Goal: Find specific page/section: Find specific page/section

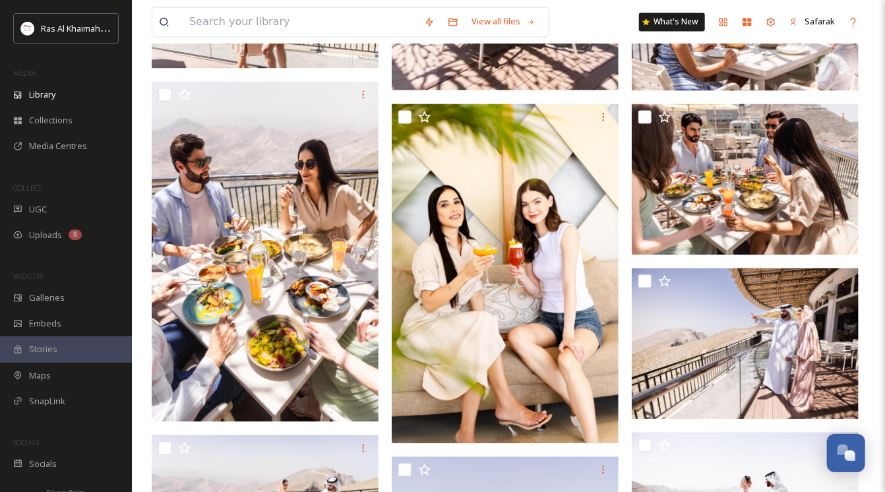
scroll to position [978, 0]
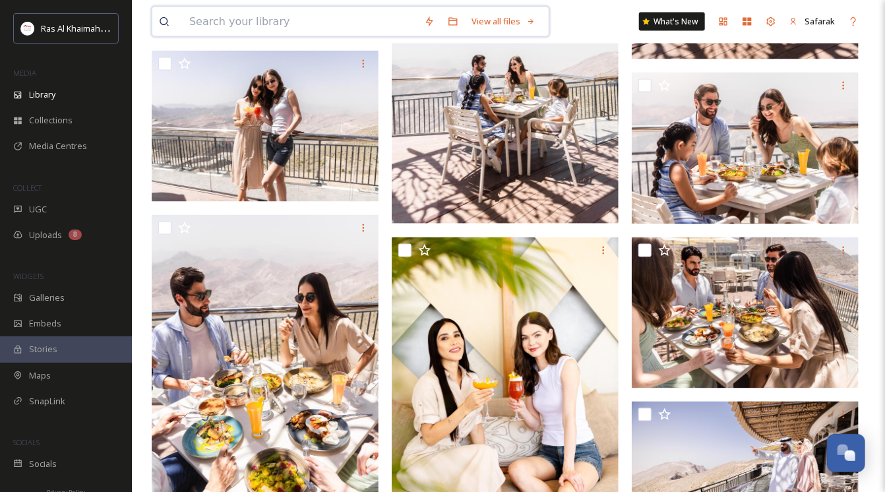
click at [303, 15] on input at bounding box center [300, 21] width 235 height 29
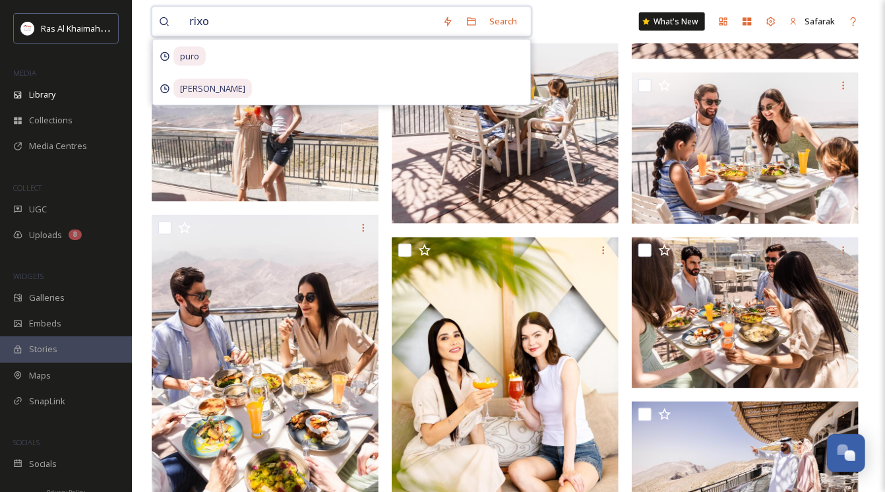
type input "rixos"
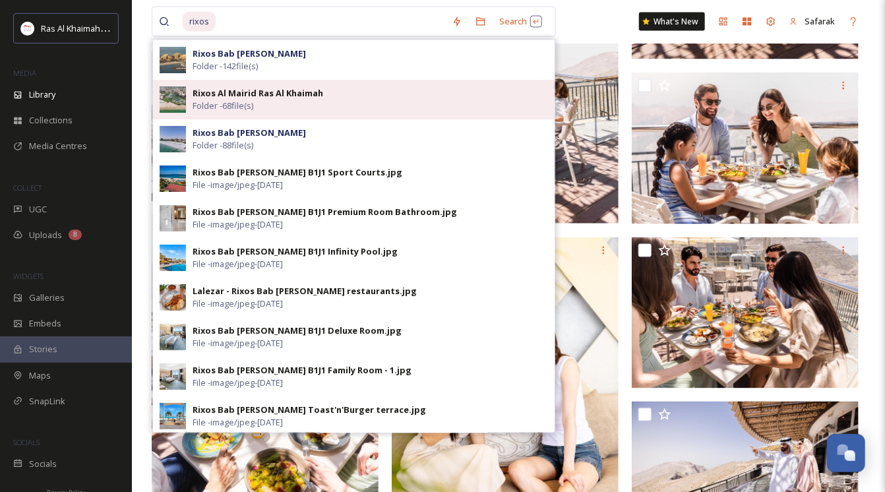
click at [249, 102] on span "Folder - 68 file(s)" at bounding box center [222, 106] width 61 height 13
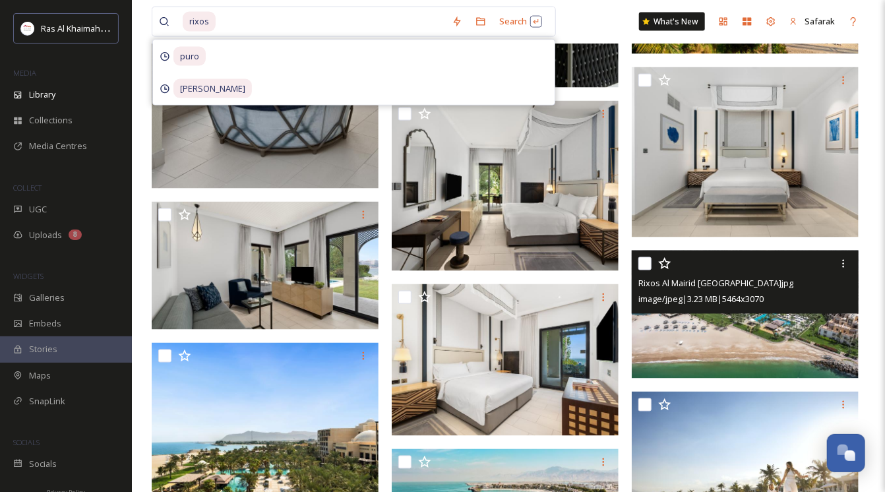
scroll to position [989, 0]
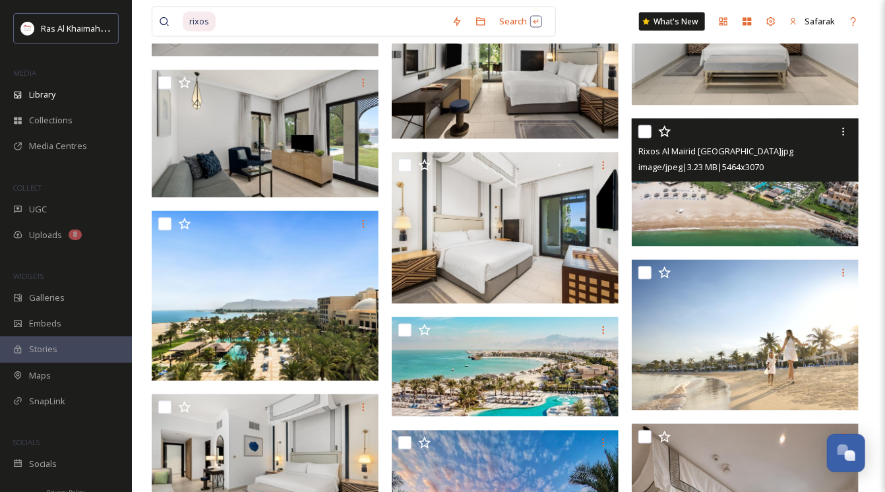
click at [771, 199] on img at bounding box center [745, 182] width 227 height 127
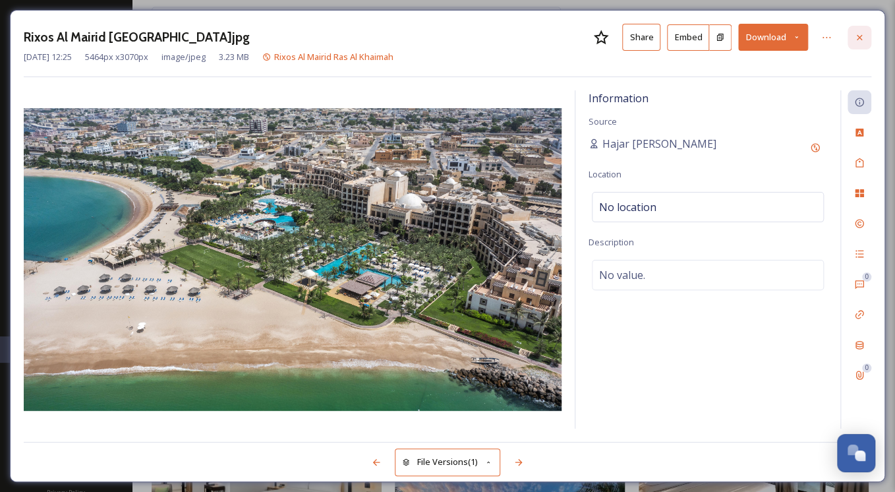
click at [855, 38] on icon at bounding box center [859, 37] width 11 height 11
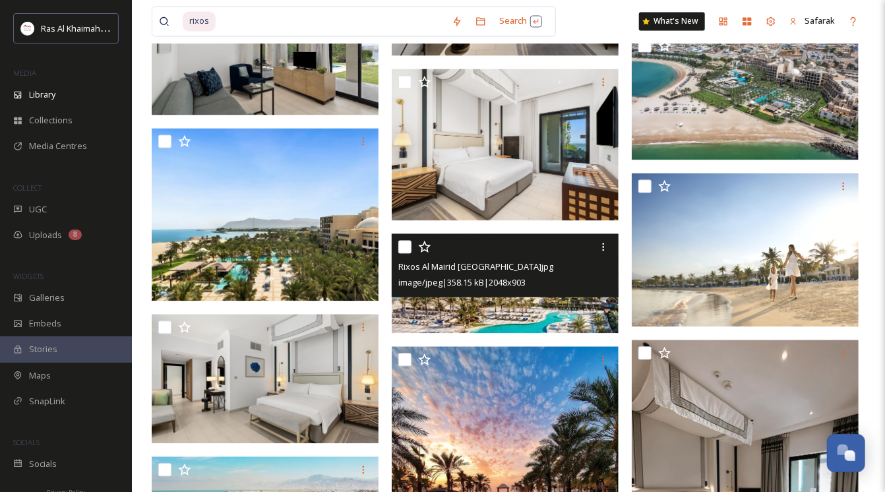
scroll to position [989, 0]
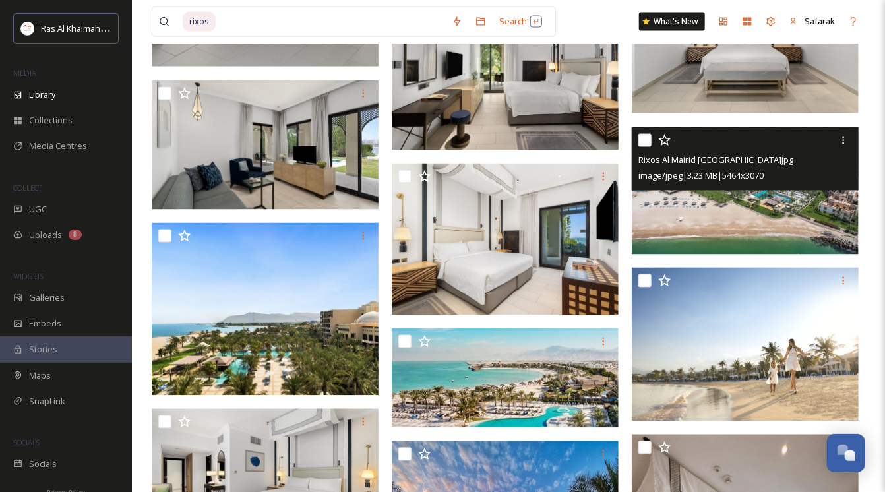
click at [776, 214] on img at bounding box center [745, 190] width 227 height 127
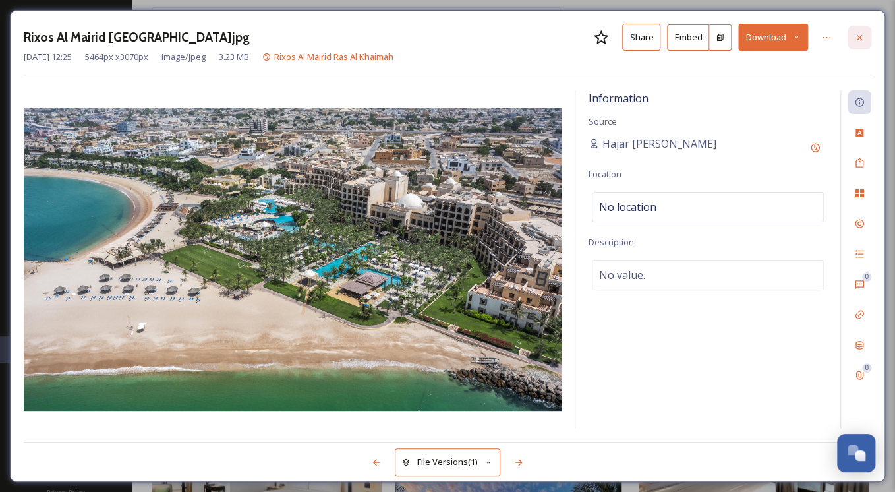
click at [857, 35] on icon at bounding box center [859, 36] width 5 height 5
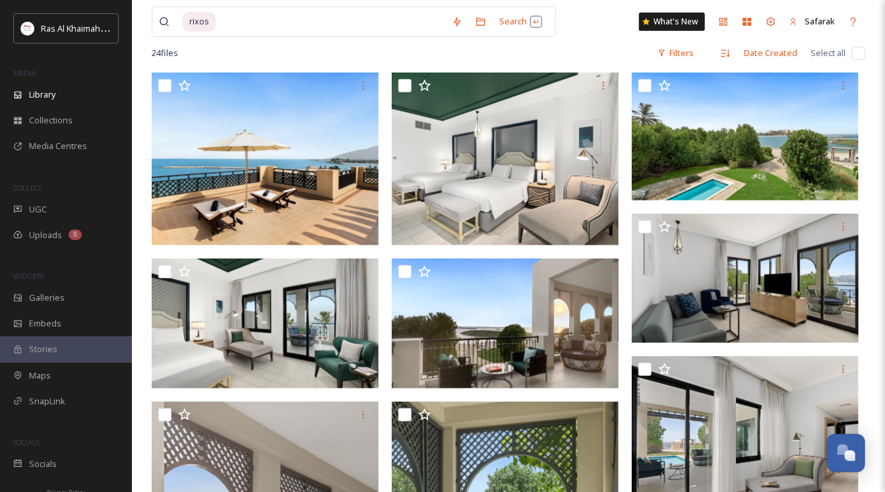
scroll to position [264, 0]
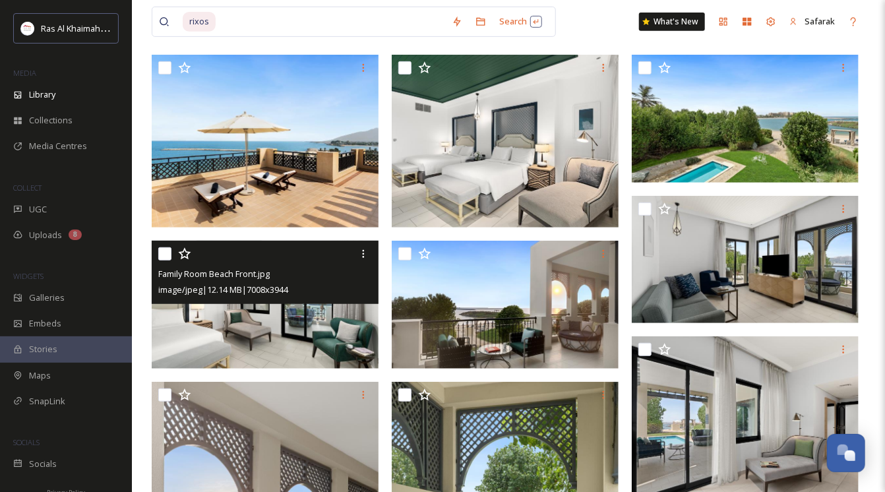
click at [247, 338] on img at bounding box center [265, 305] width 227 height 128
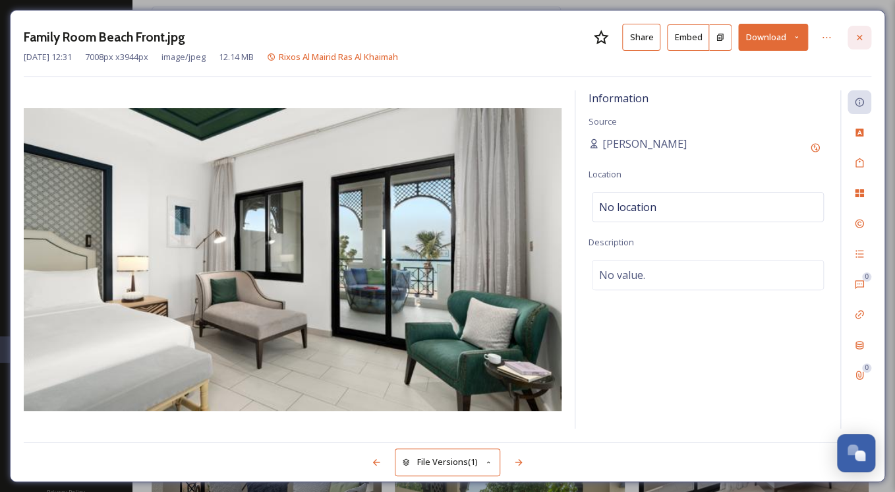
click at [854, 32] on icon at bounding box center [859, 37] width 11 height 11
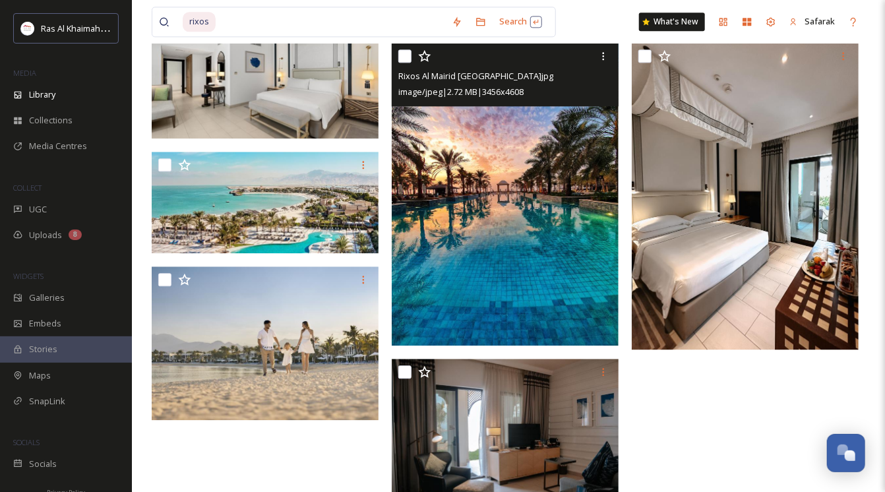
click at [506, 174] on img at bounding box center [505, 194] width 227 height 303
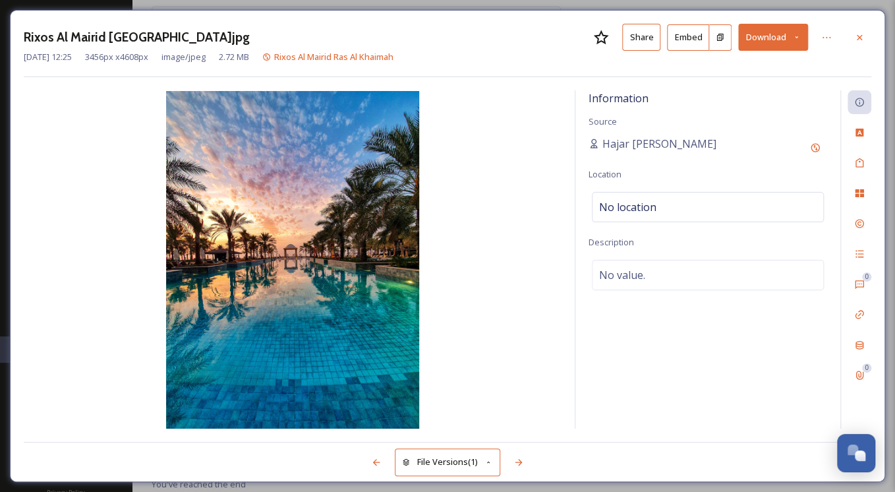
scroll to position [1348, 0]
click at [860, 40] on icon at bounding box center [859, 37] width 11 height 11
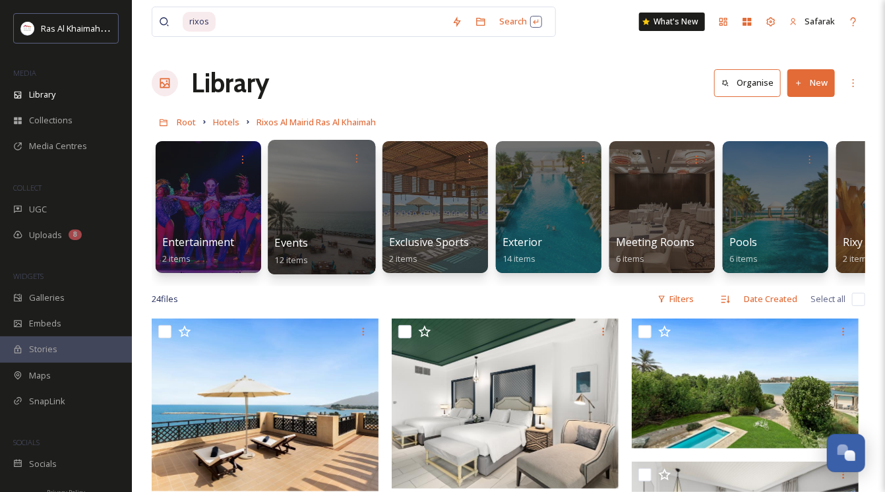
click at [300, 181] on div at bounding box center [321, 207] width 107 height 134
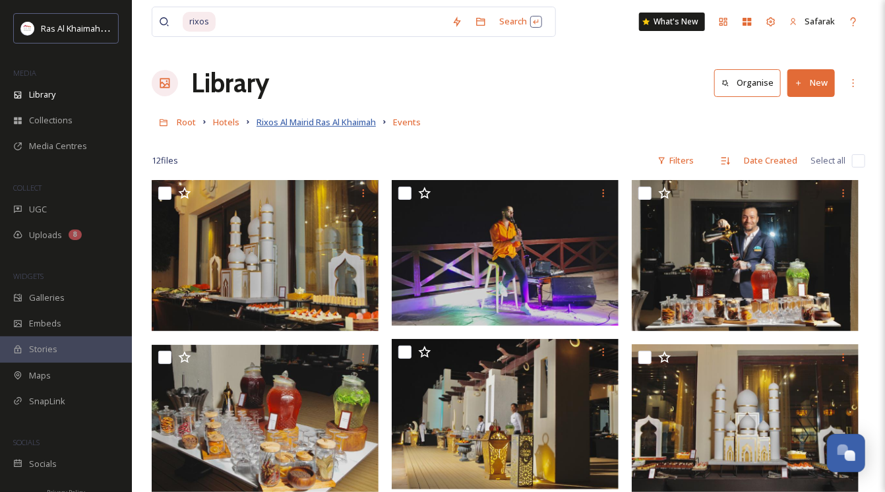
click at [341, 121] on span "Rixos Al Mairid Ras Al Khaimah" at bounding box center [315, 122] width 119 height 12
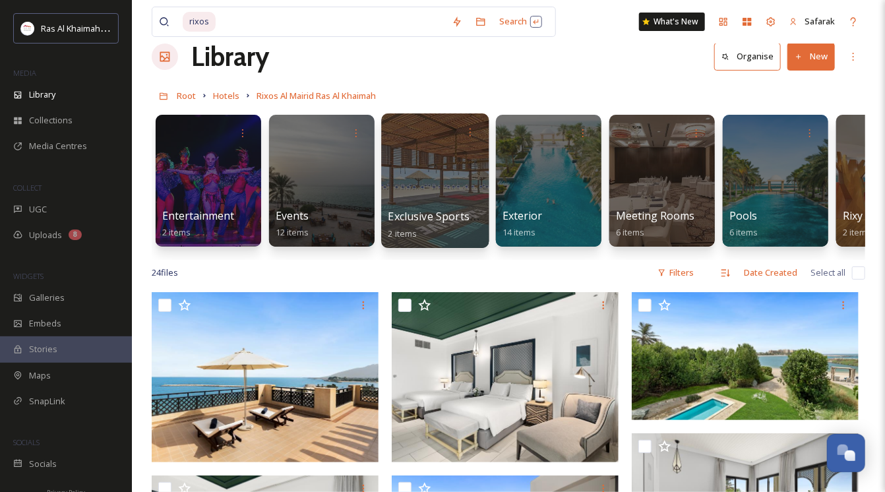
scroll to position [66, 0]
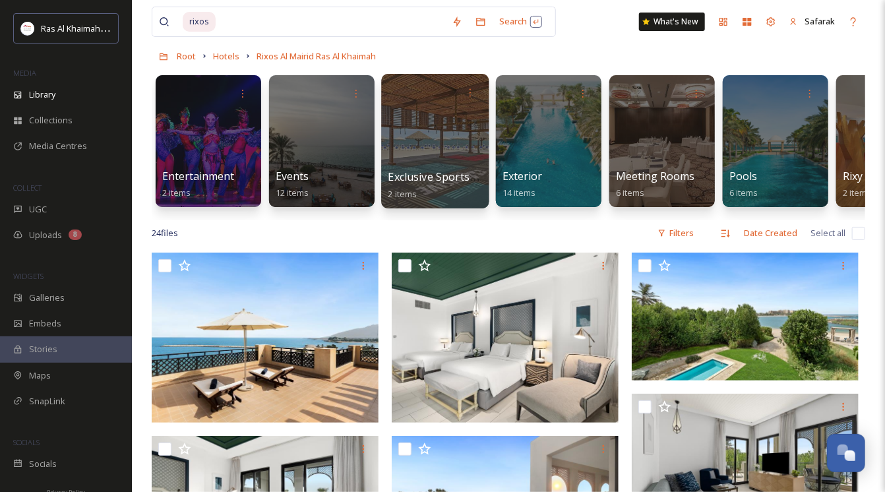
click at [454, 121] on div at bounding box center [434, 141] width 107 height 134
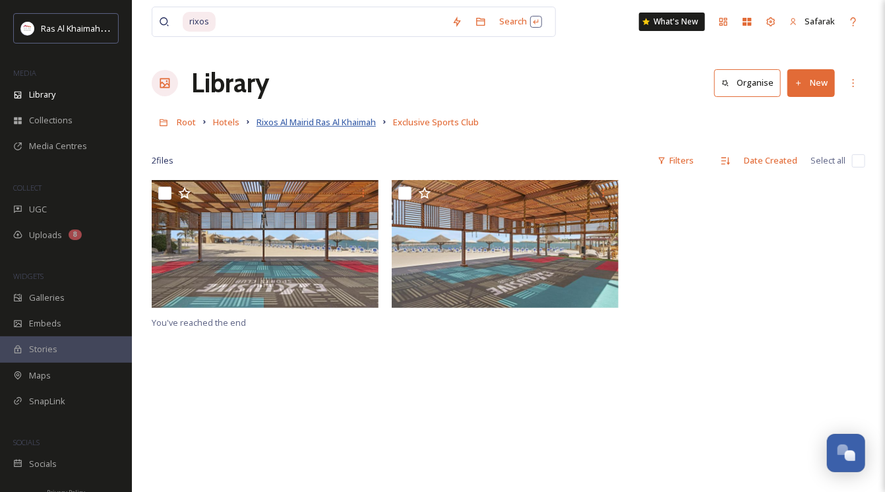
click at [347, 119] on span "Rixos Al Mairid Ras Al Khaimah" at bounding box center [315, 122] width 119 height 12
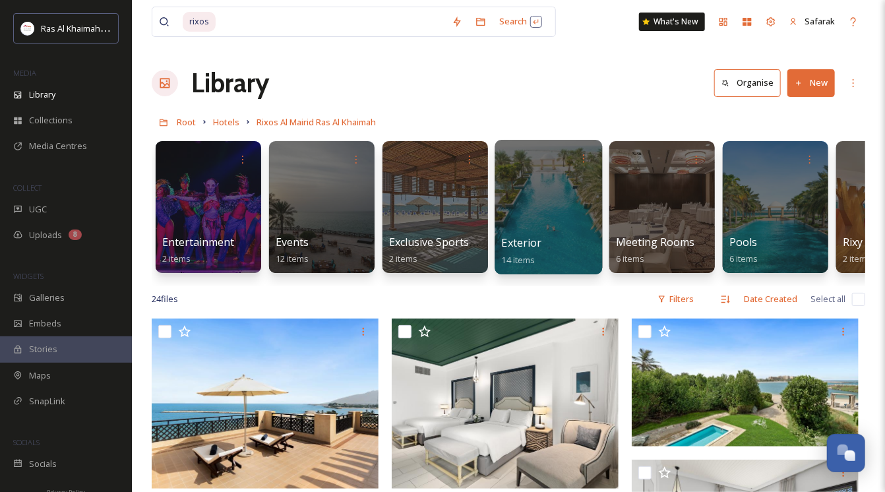
click at [557, 207] on div at bounding box center [547, 207] width 107 height 134
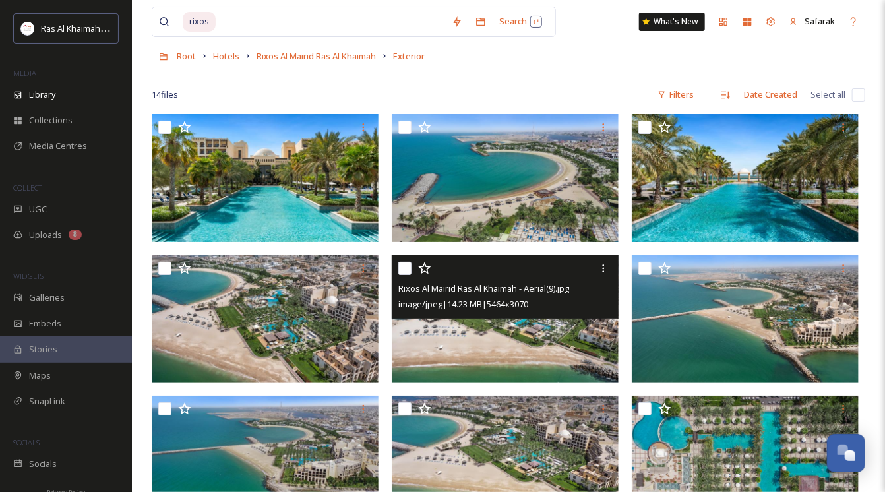
scroll to position [28, 0]
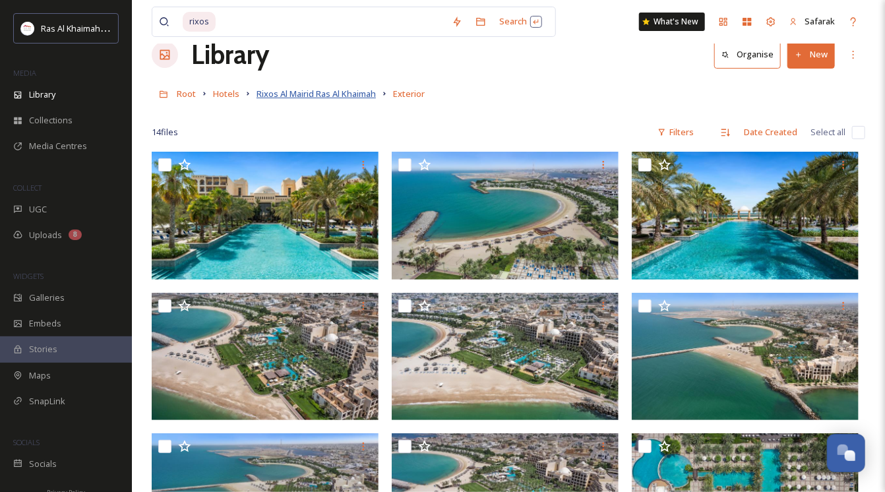
click at [328, 90] on span "Rixos Al Mairid Ras Al Khaimah" at bounding box center [315, 94] width 119 height 12
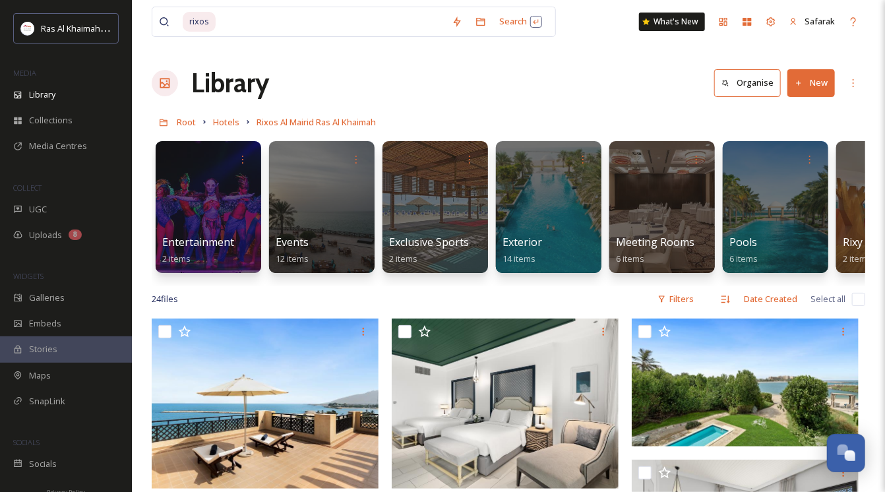
scroll to position [0, 80]
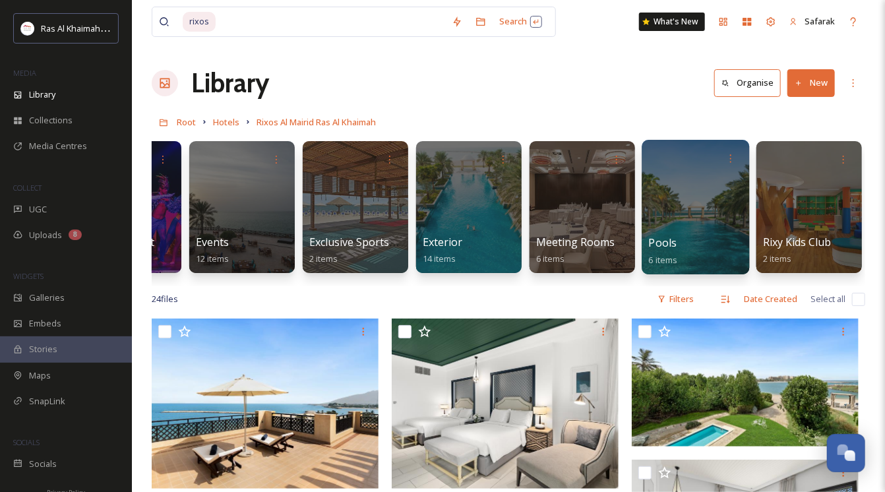
click at [712, 200] on div at bounding box center [694, 207] width 107 height 134
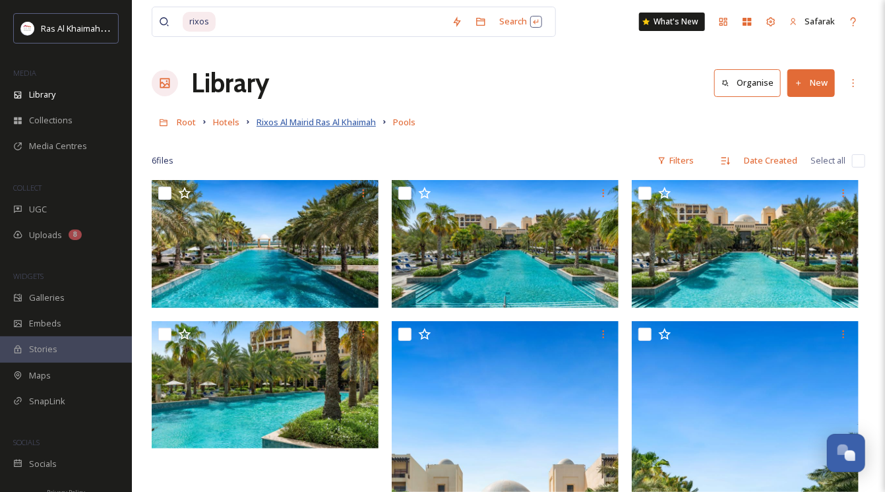
click at [298, 118] on span "Rixos Al Mairid Ras Al Khaimah" at bounding box center [315, 122] width 119 height 12
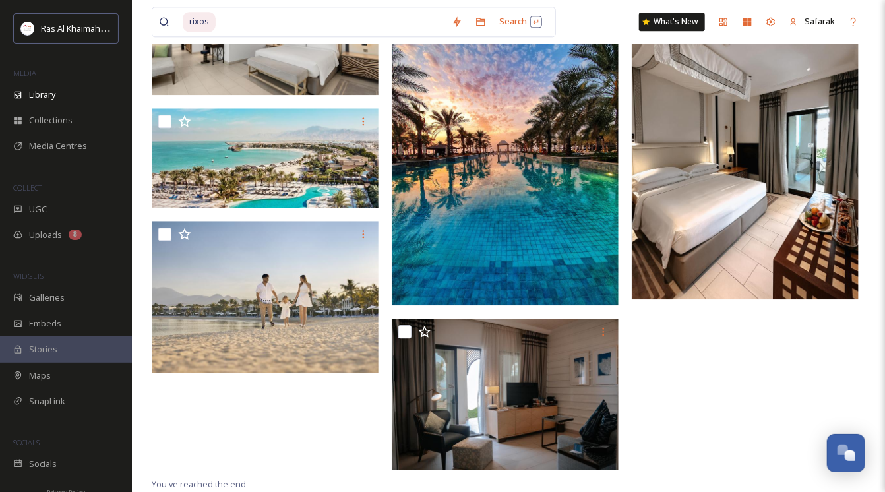
scroll to position [1426, 0]
click at [221, 18] on input at bounding box center [331, 21] width 228 height 29
click at [208, 19] on span "rixos" at bounding box center [199, 21] width 33 height 19
click at [199, 24] on span "rixos" at bounding box center [199, 21] width 33 height 19
drag, startPoint x: 216, startPoint y: 19, endPoint x: 158, endPoint y: 19, distance: 58.0
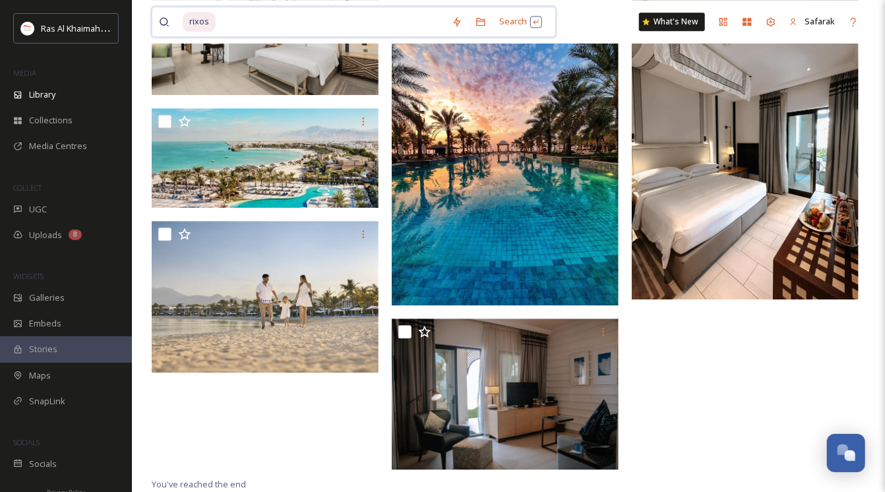
click at [158, 19] on div "rixos Search" at bounding box center [354, 22] width 404 height 30
type input "r"
type input "anantara mina al arab"
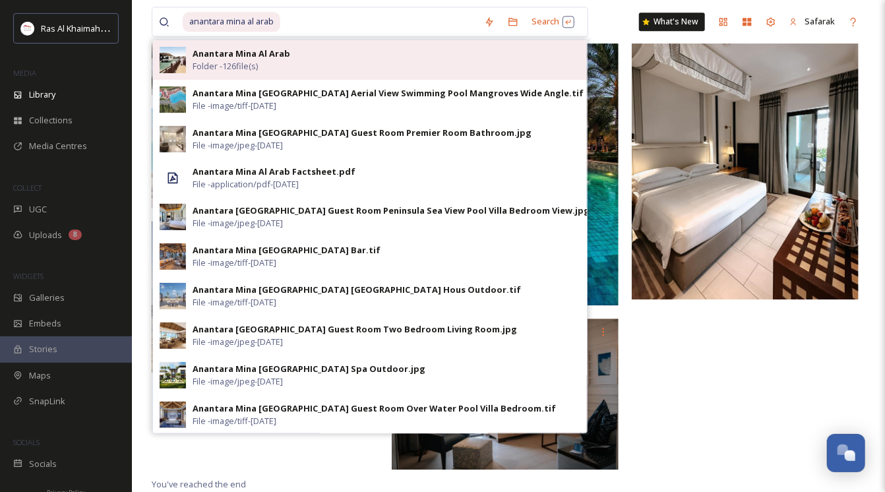
click at [314, 67] on div "Anantara Mina Al Arab Folder - 126 file(s)" at bounding box center [386, 59] width 388 height 25
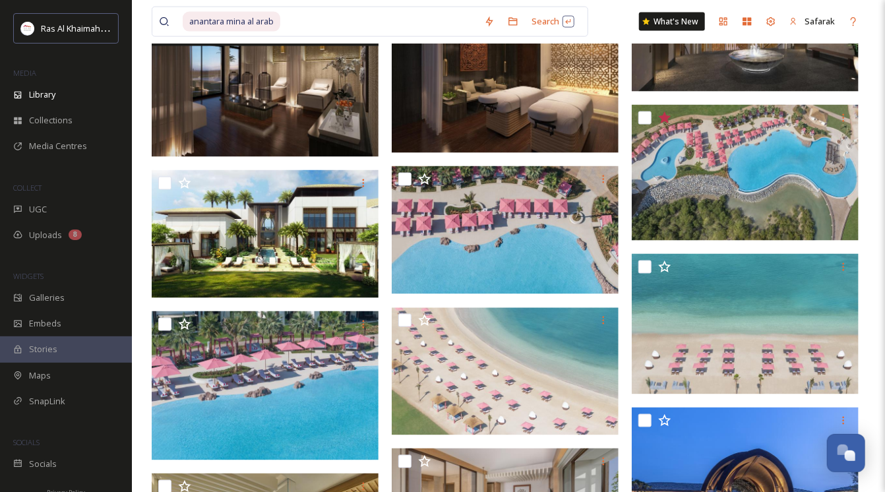
scroll to position [923, 0]
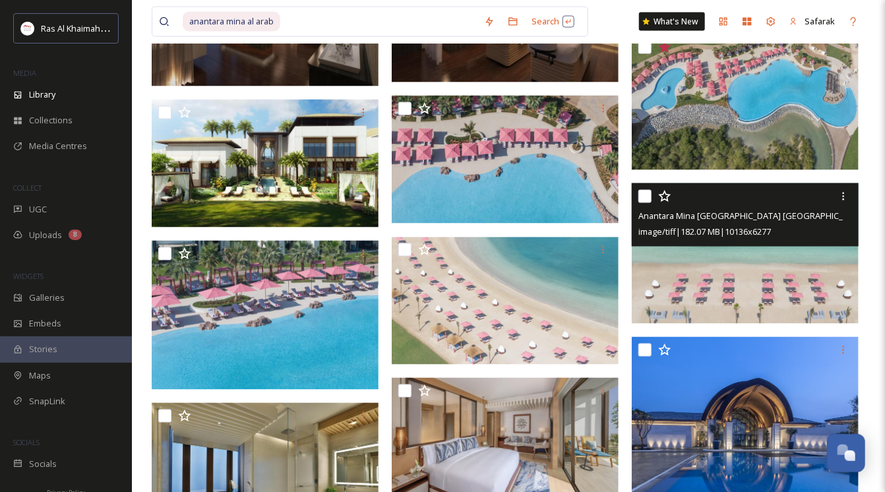
click at [750, 257] on img at bounding box center [745, 253] width 227 height 140
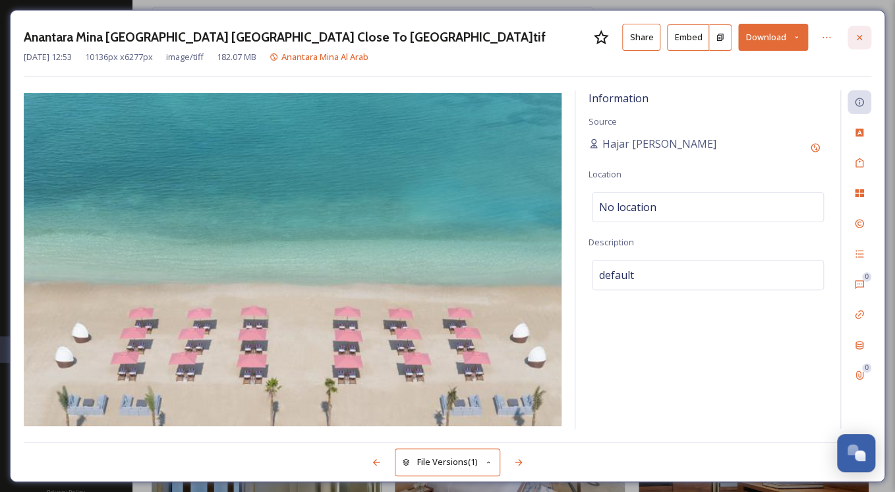
click at [854, 39] on icon at bounding box center [859, 37] width 11 height 11
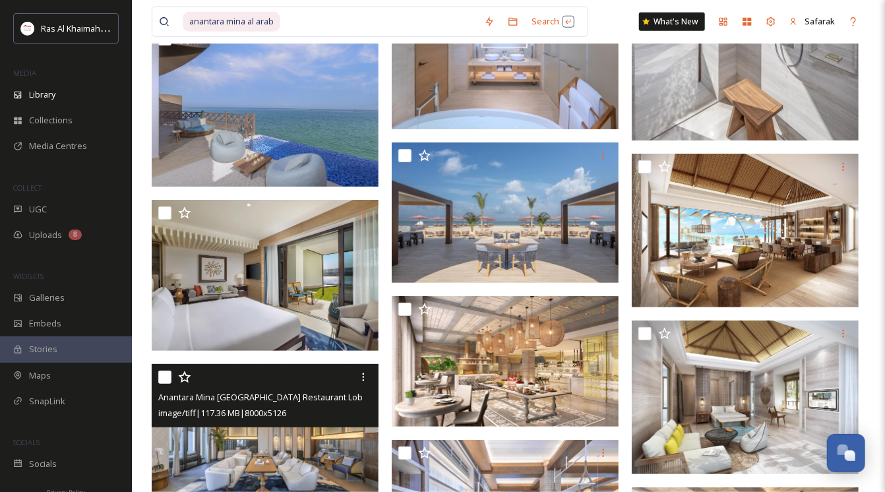
scroll to position [2804, 0]
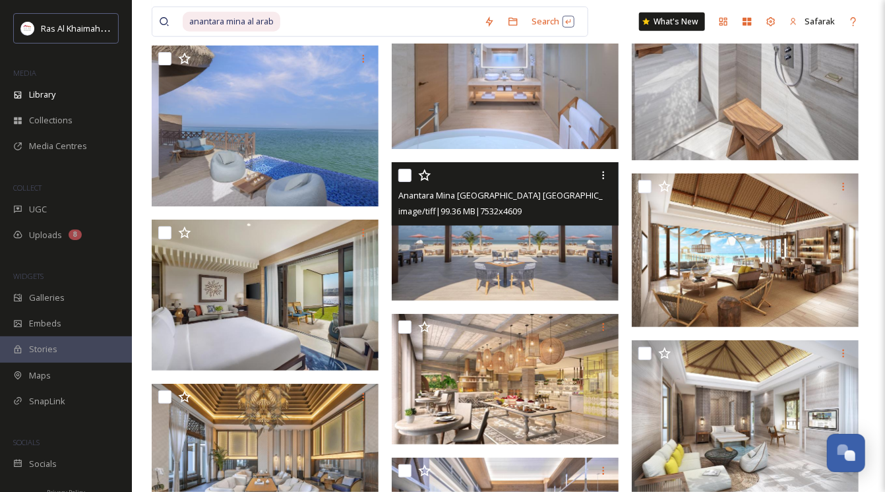
click at [518, 268] on img at bounding box center [505, 231] width 227 height 138
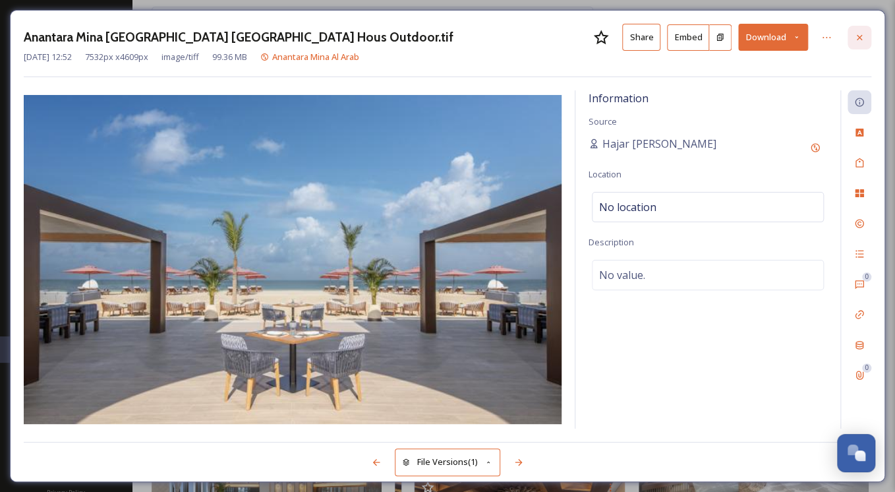
click at [860, 37] on icon at bounding box center [859, 36] width 5 height 5
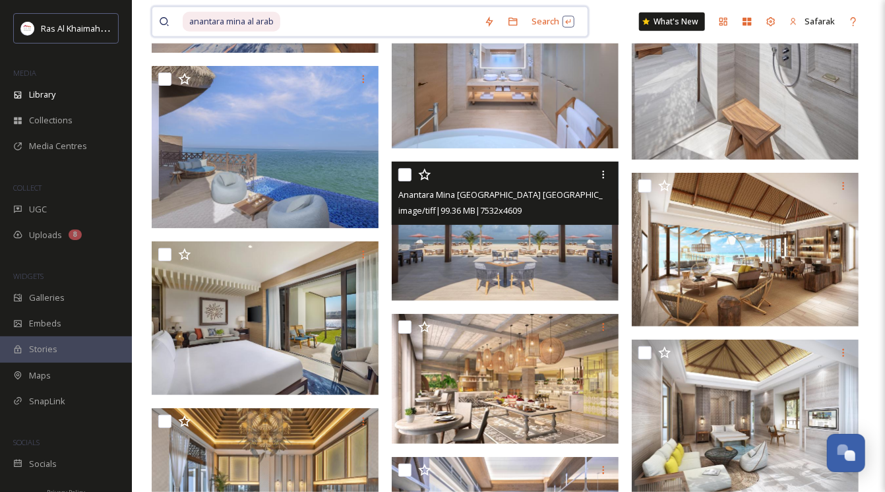
click at [271, 23] on span "anantara mina al arab" at bounding box center [232, 21] width 98 height 19
drag, startPoint x: 293, startPoint y: 20, endPoint x: 82, endPoint y: -11, distance: 213.9
click at [82, 0] on html "Ras Al Khaimah Tourism Development Authority MEDIA Library Collections Media Ce…" at bounding box center [442, 394] width 885 height 6396
type input "I"
type input "a"
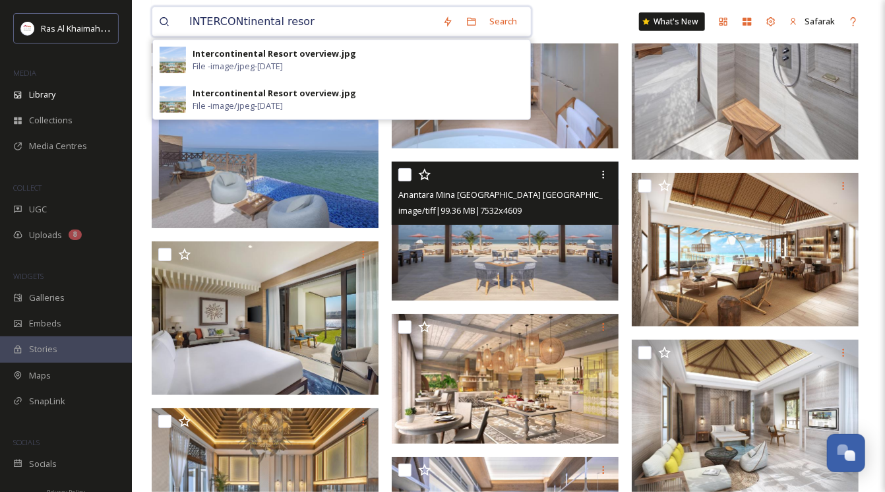
type input "INTERCONtinental resort"
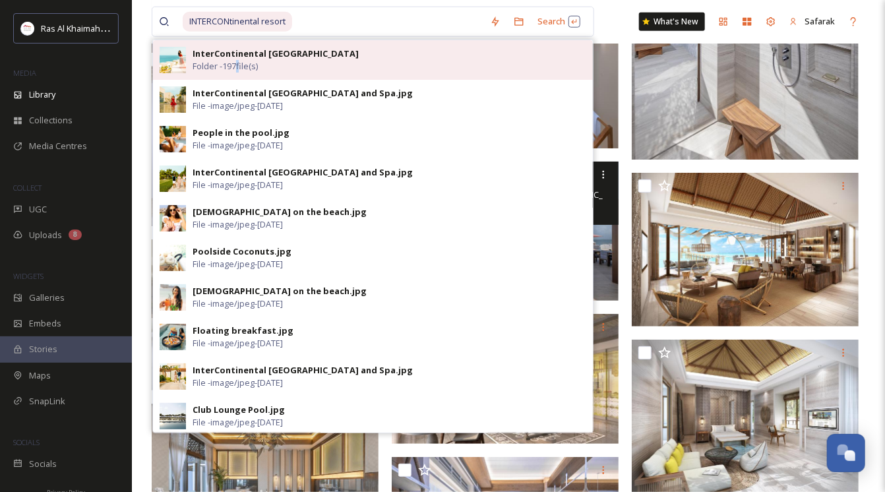
click at [238, 72] on span "Folder - 197 file(s)" at bounding box center [224, 66] width 65 height 13
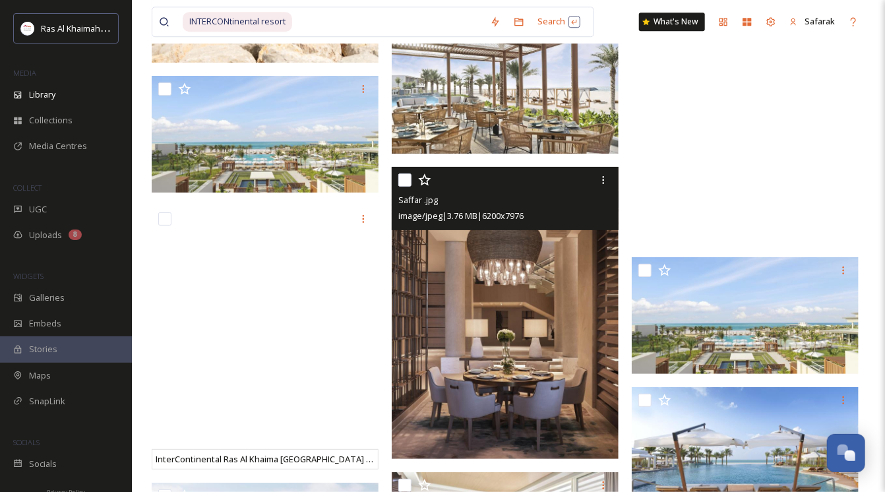
scroll to position [10415, 0]
